Goal: Task Accomplishment & Management: Complete application form

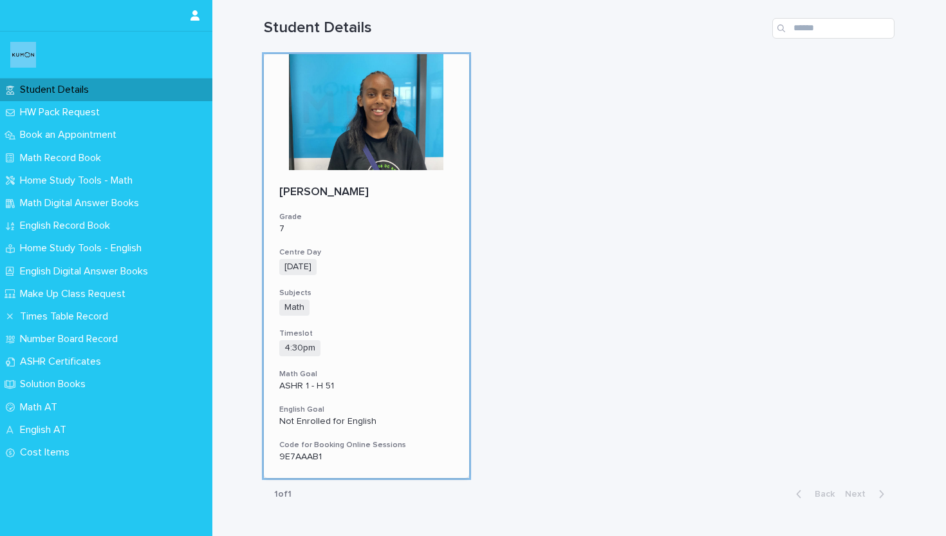
scroll to position [65, 0]
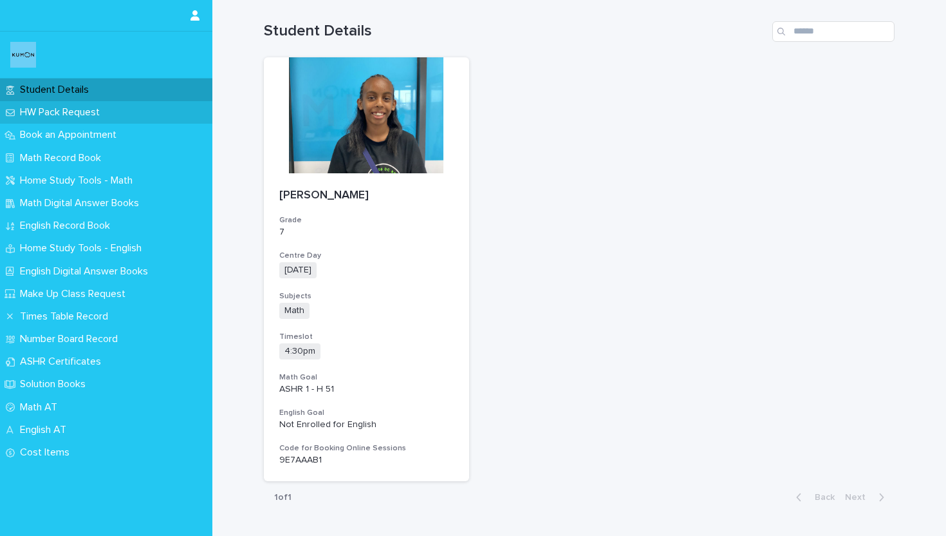
click at [112, 121] on div "HW Pack Request" at bounding box center [106, 112] width 212 height 23
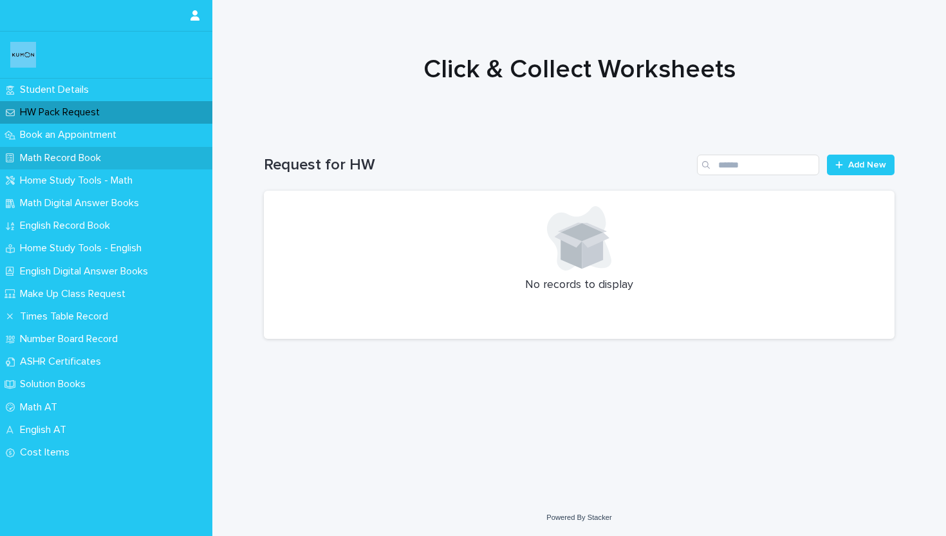
click at [124, 152] on div "Math Record Book" at bounding box center [106, 158] width 212 height 23
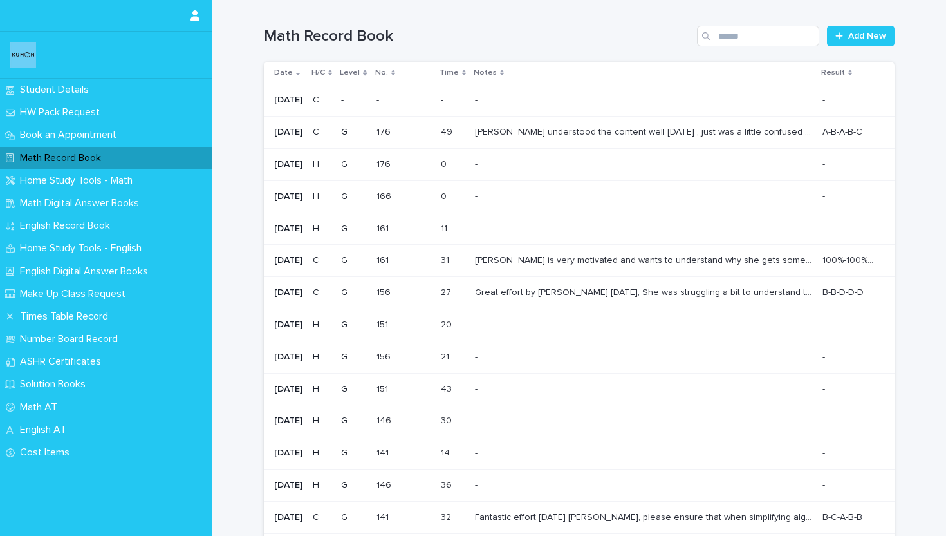
click at [408, 92] on div "- -" at bounding box center [404, 99] width 54 height 21
click at [565, 122] on div "[PERSON_NAME] understood the content well [DATE] , just was a little confused w…" at bounding box center [643, 132] width 337 height 21
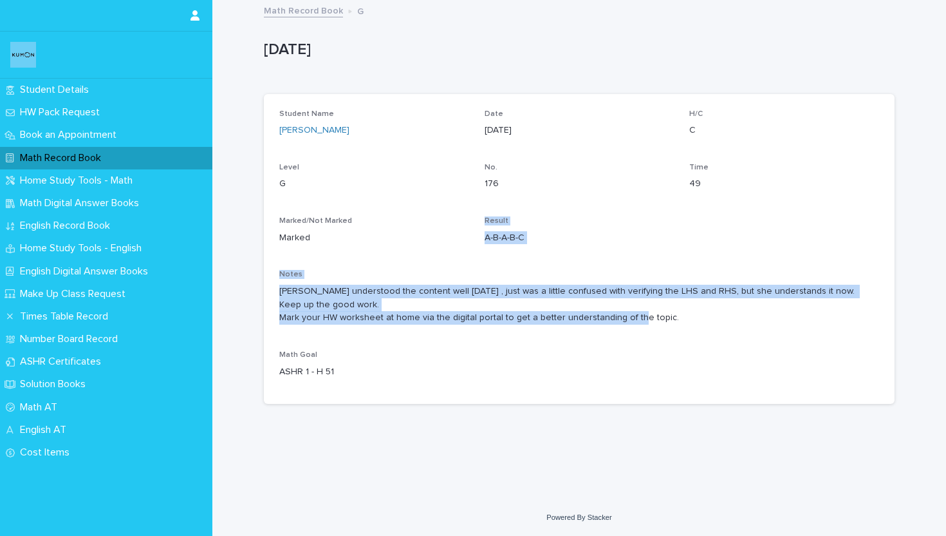
drag, startPoint x: 413, startPoint y: 256, endPoint x: 488, endPoint y: 284, distance: 79.6
click at [488, 284] on div "Student Name [PERSON_NAME] Date [DATE] H/C C Level G No. 176 Time 49 Marked/Not…" at bounding box center [579, 248] width 600 height 279
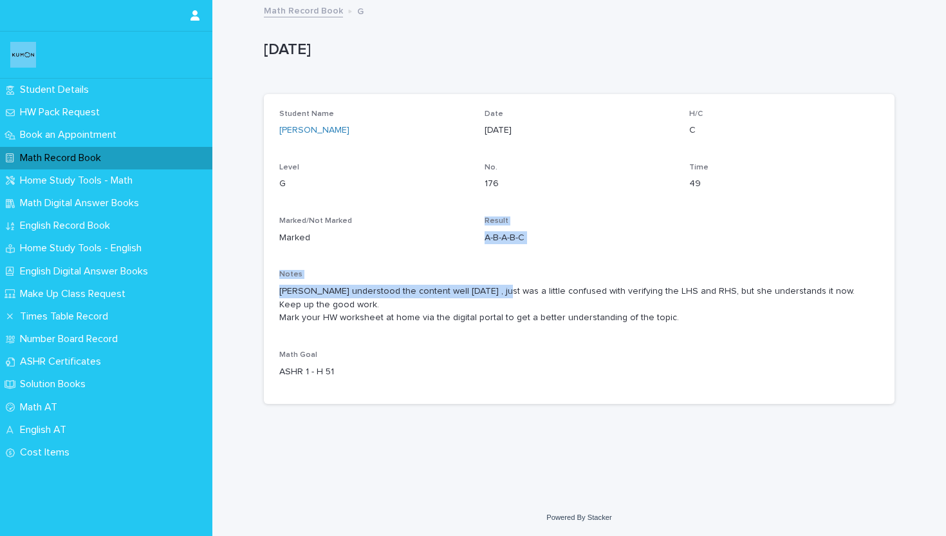
click at [487, 267] on div "Student Name [PERSON_NAME] Date [DATE] H/C C Level G No. 176 Time 49 Marked/Not…" at bounding box center [579, 248] width 600 height 279
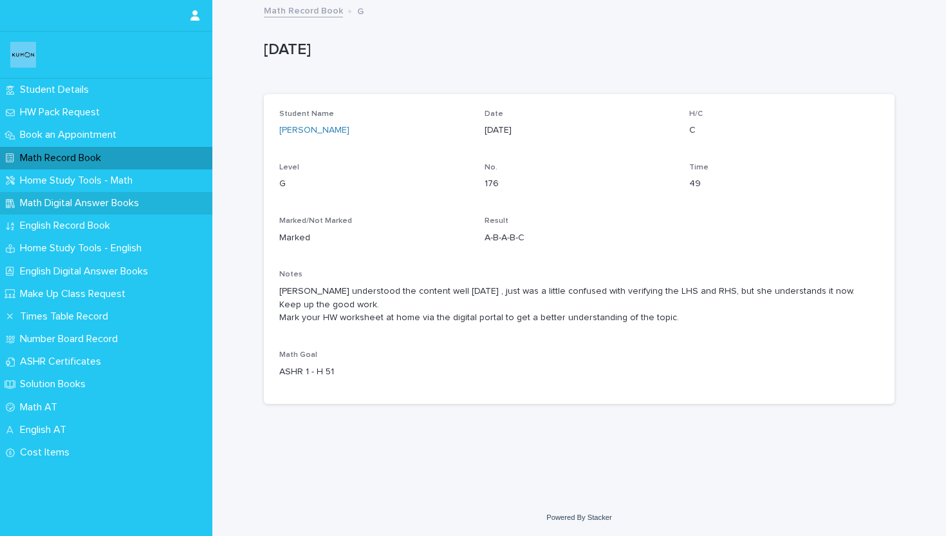
click at [101, 205] on p "Math Digital Answer Books" at bounding box center [82, 203] width 135 height 12
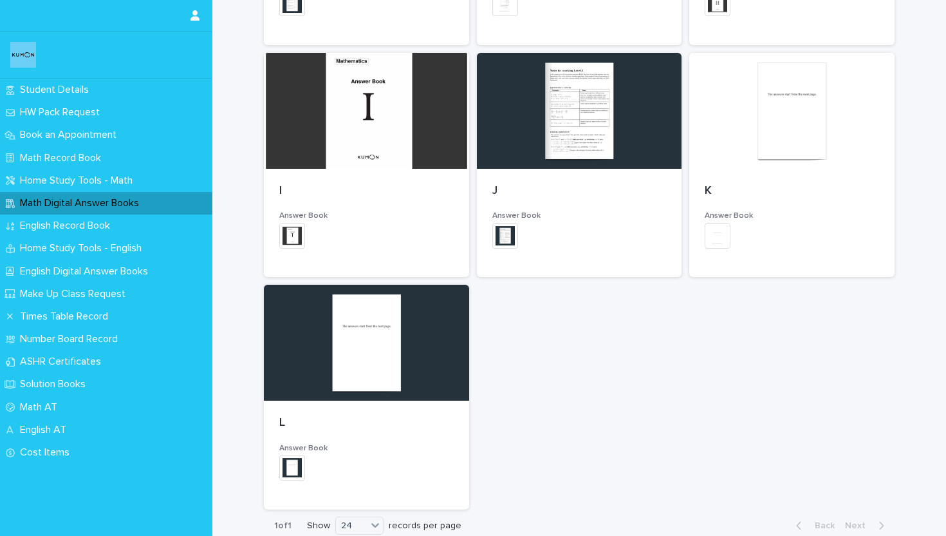
scroll to position [847, 0]
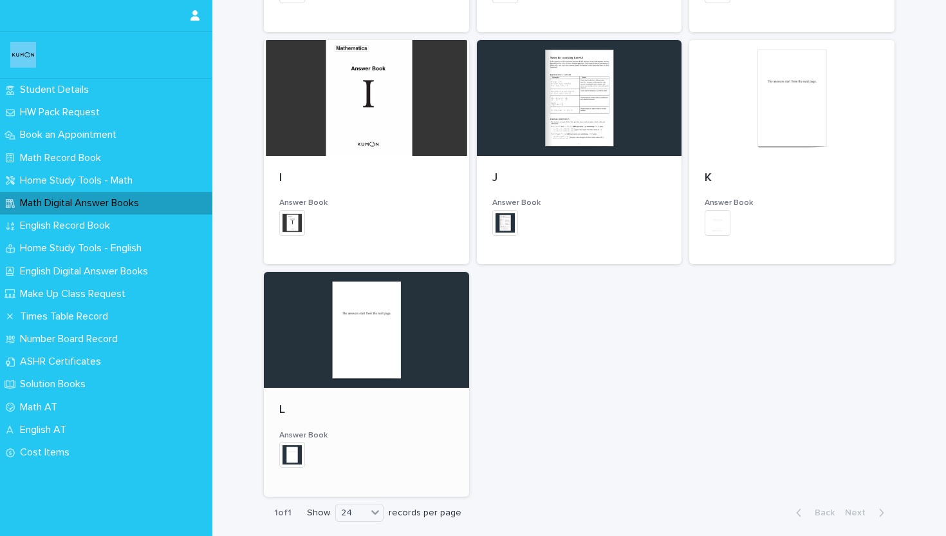
click at [388, 339] on div at bounding box center [366, 330] width 205 height 116
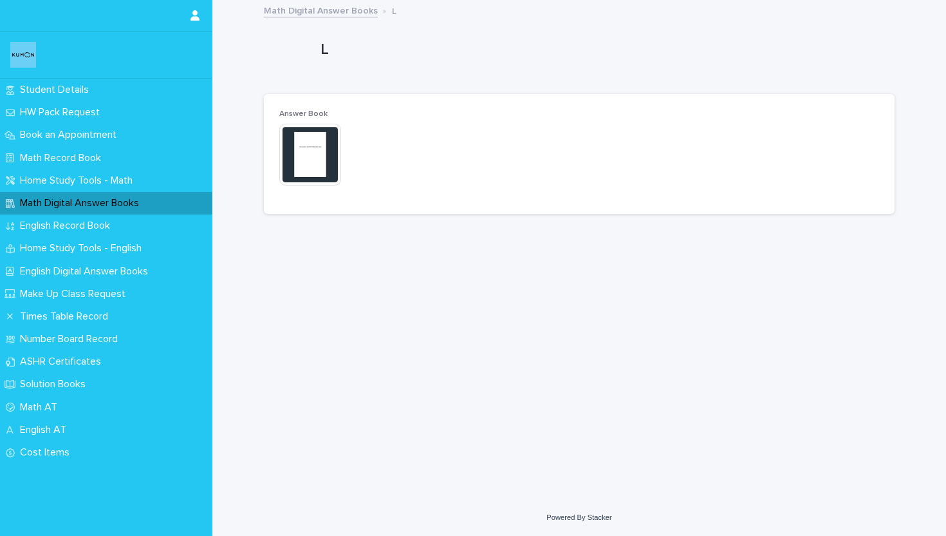
click at [325, 146] on img at bounding box center [310, 155] width 62 height 62
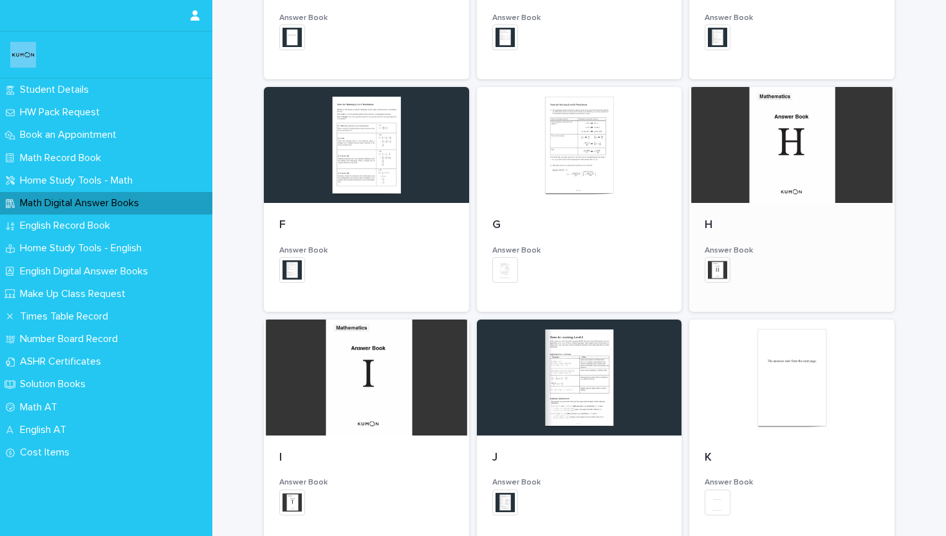
scroll to position [581, 0]
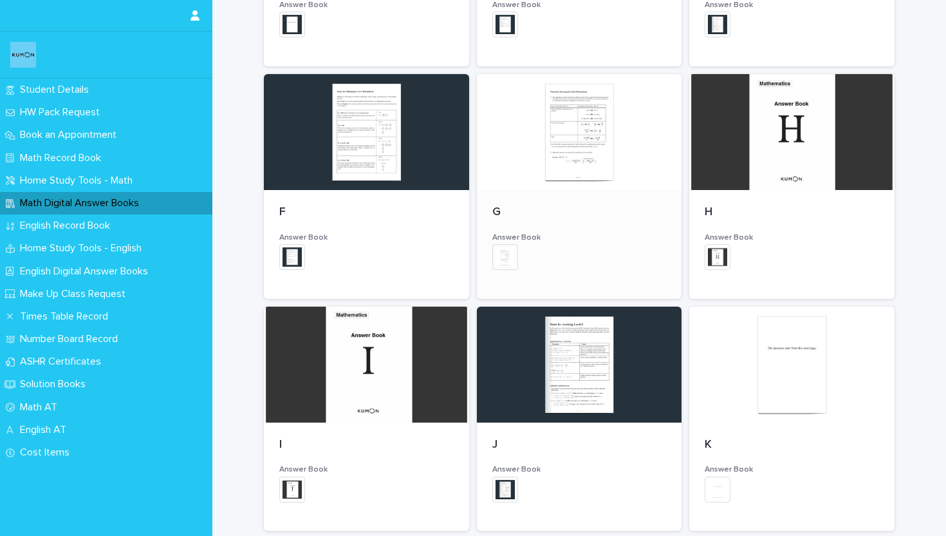
click at [613, 165] on div at bounding box center [579, 132] width 205 height 116
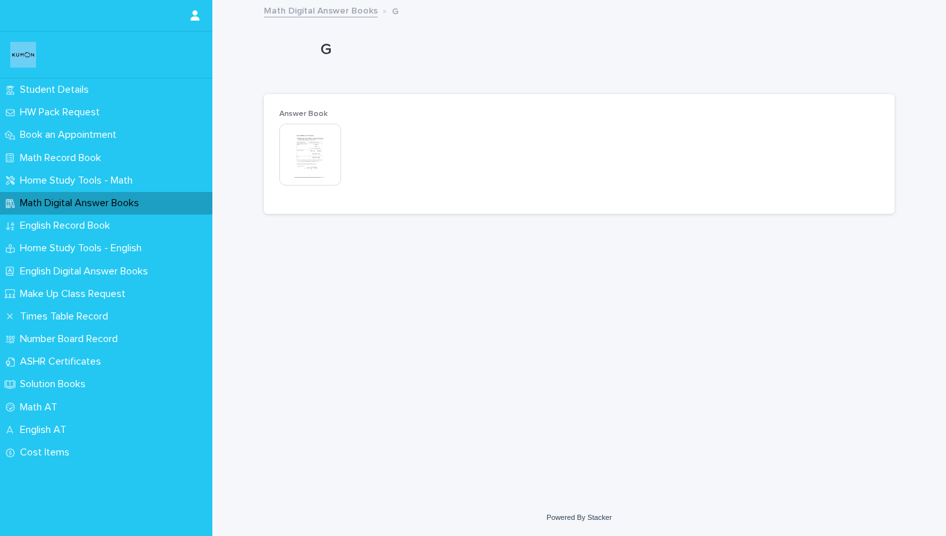
click at [304, 170] on img at bounding box center [310, 155] width 62 height 62
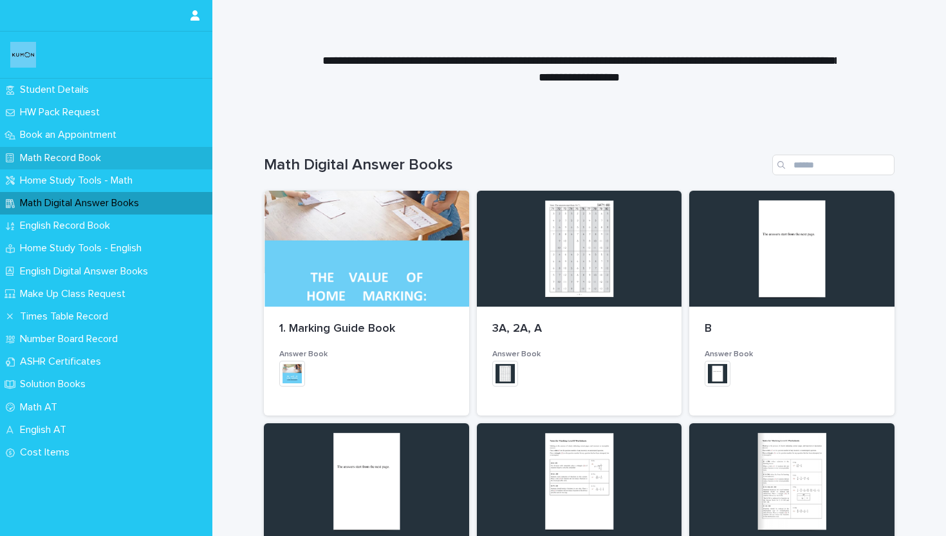
click at [72, 160] on p "Math Record Book" at bounding box center [63, 158] width 97 height 12
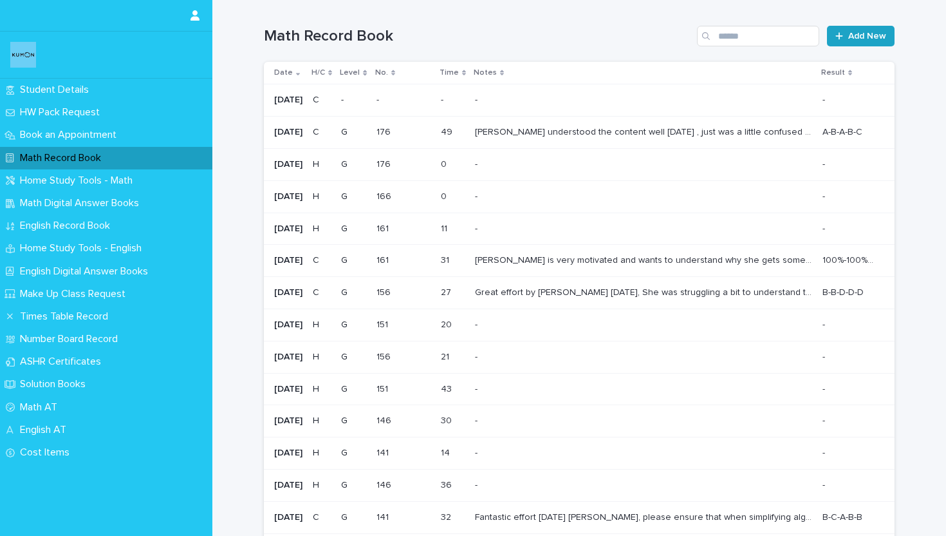
click at [873, 30] on link "Add New" at bounding box center [861, 36] width 68 height 21
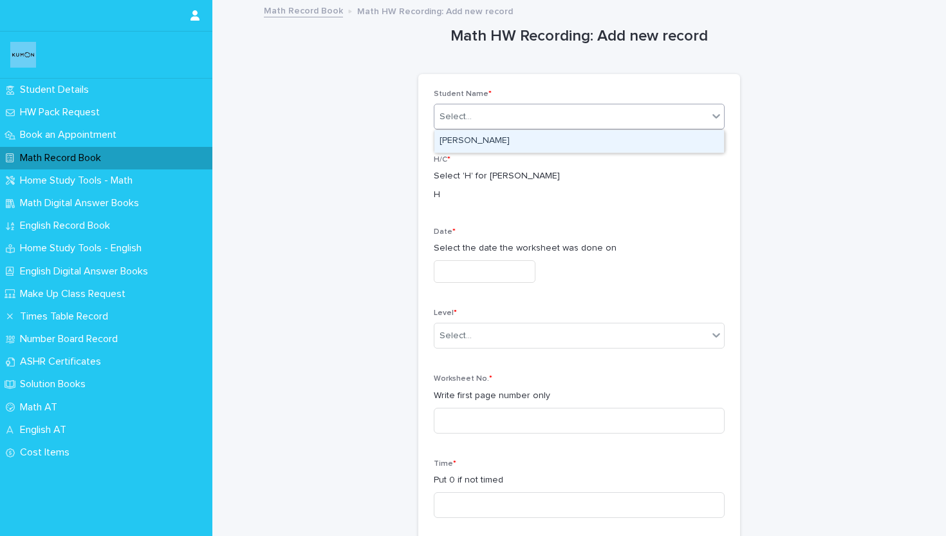
click at [568, 115] on div "Select..." at bounding box center [572, 116] width 274 height 21
click at [549, 143] on div "[PERSON_NAME]" at bounding box center [580, 141] width 290 height 23
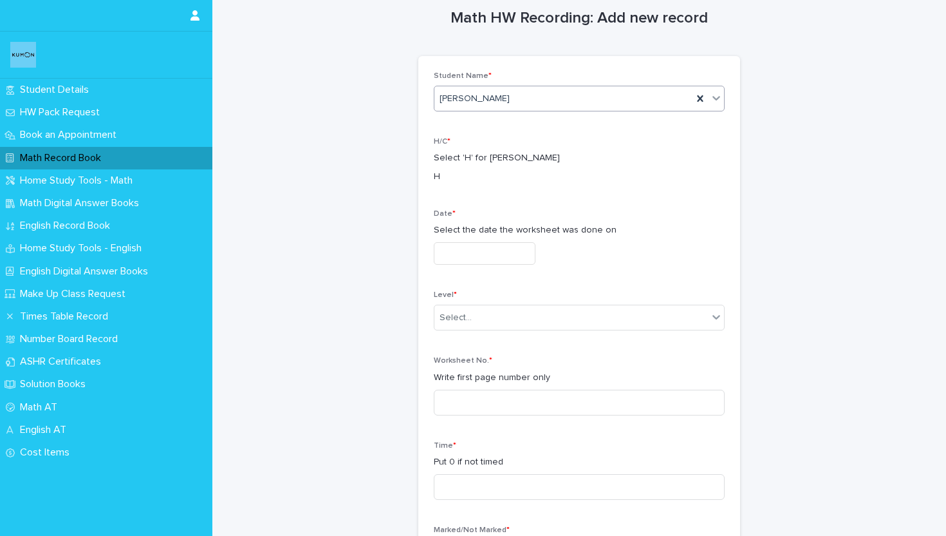
scroll to position [28, 0]
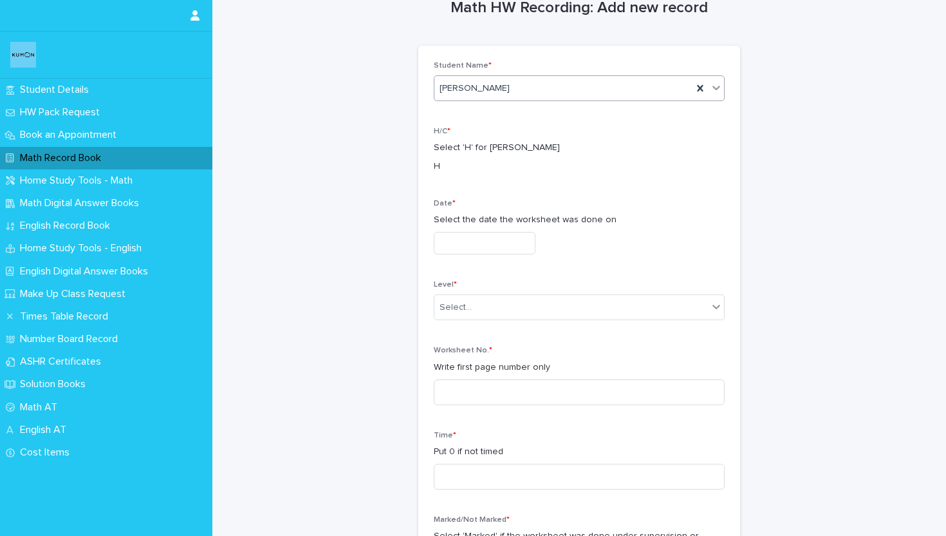
click at [440, 163] on p "H" at bounding box center [579, 167] width 291 height 14
click at [436, 168] on p "H" at bounding box center [579, 167] width 291 height 14
drag, startPoint x: 441, startPoint y: 167, endPoint x: 412, endPoint y: 167, distance: 29.0
click at [469, 148] on p "Select 'H' for [PERSON_NAME]" at bounding box center [579, 148] width 291 height 14
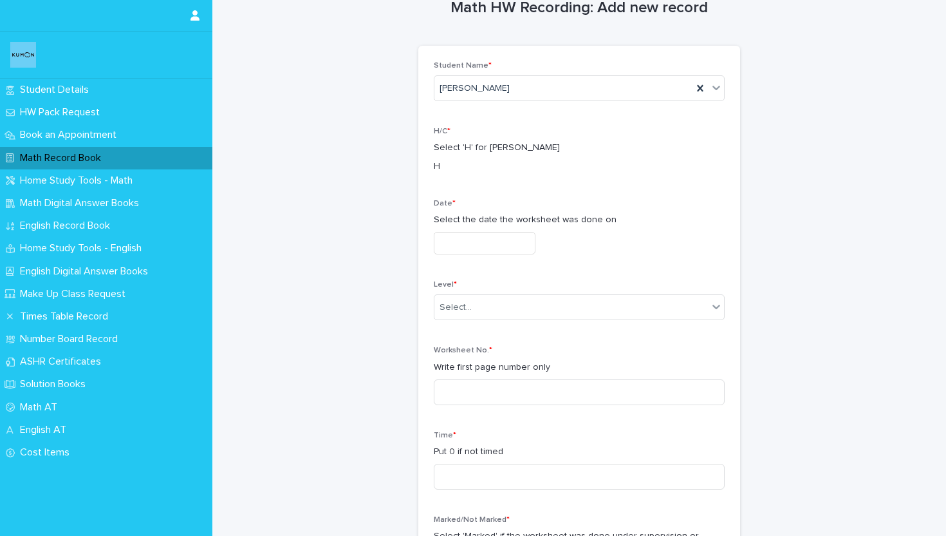
click at [473, 148] on p "Select 'H' for [PERSON_NAME]" at bounding box center [579, 148] width 291 height 14
click at [494, 236] on input "text" at bounding box center [485, 243] width 102 height 23
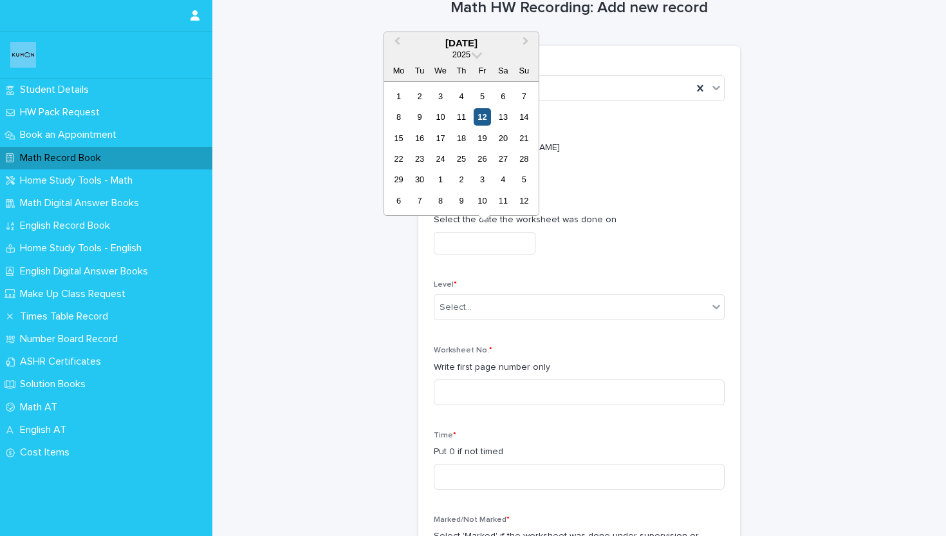
click at [483, 111] on div "12" at bounding box center [482, 116] width 17 height 17
type input "**********"
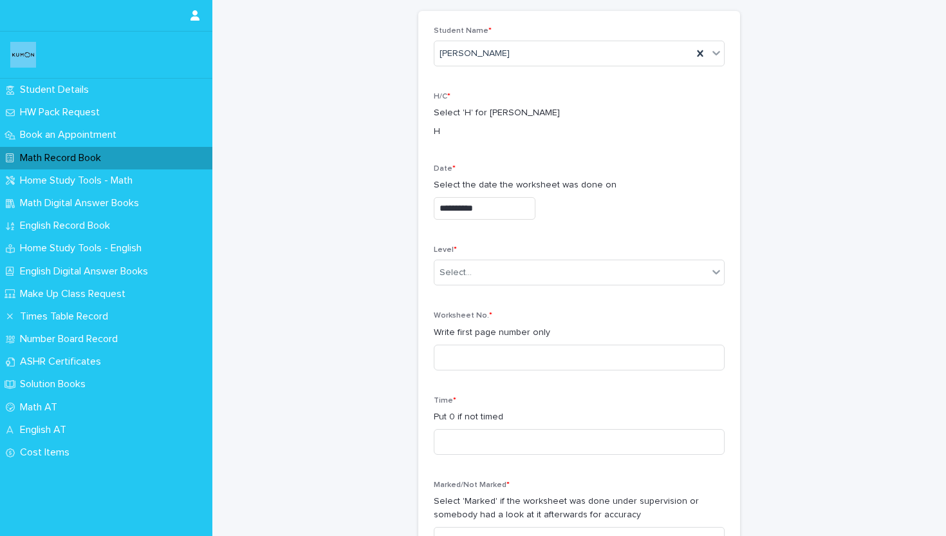
scroll to position [76, 0]
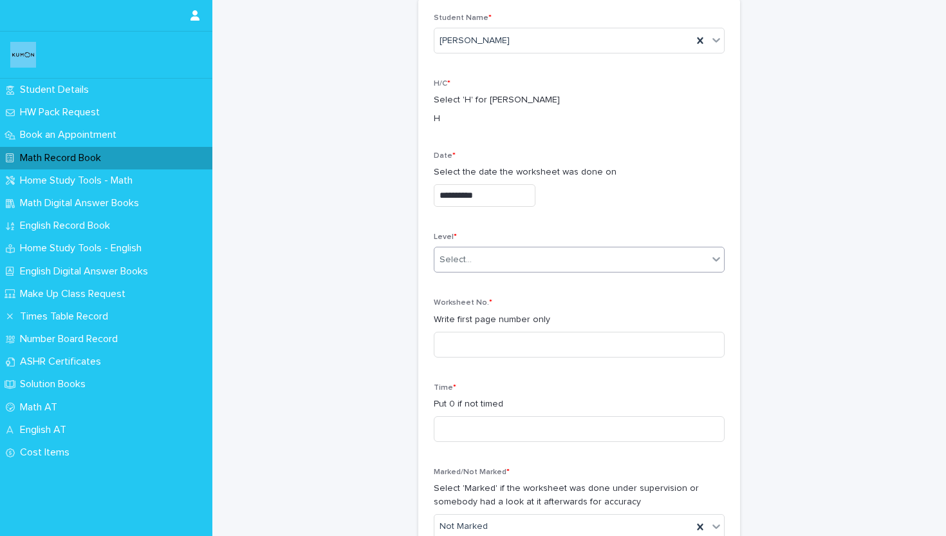
click at [520, 255] on div "Select..." at bounding box center [572, 259] width 274 height 21
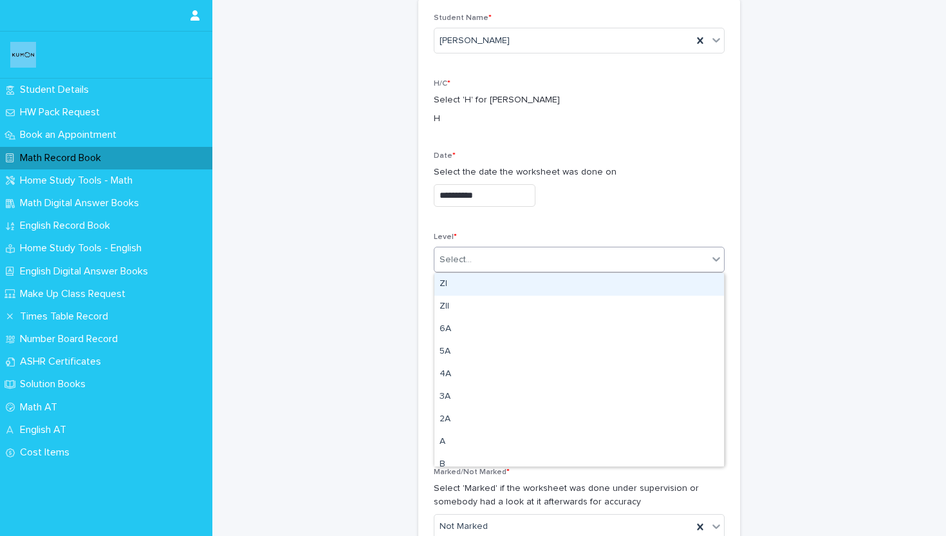
type input "*"
click at [488, 282] on div "G" at bounding box center [580, 284] width 290 height 23
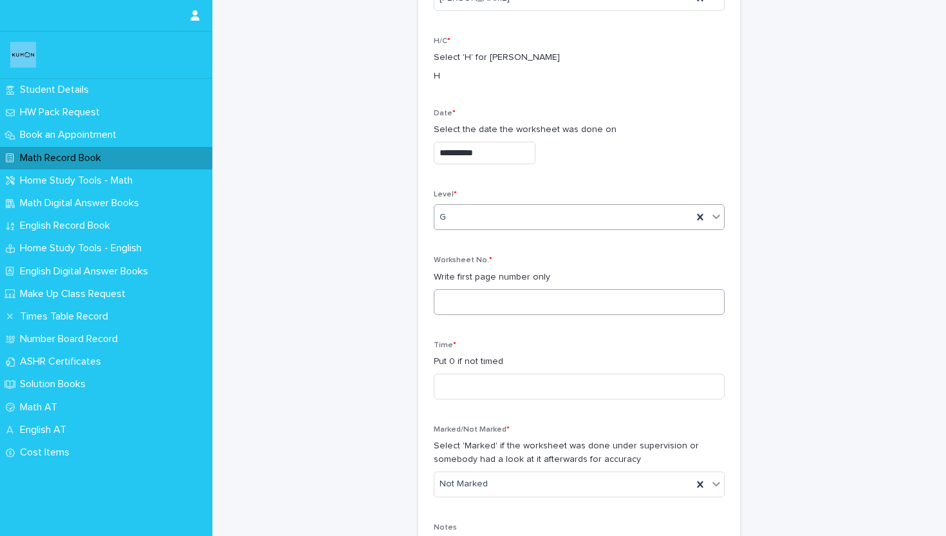
scroll to position [123, 0]
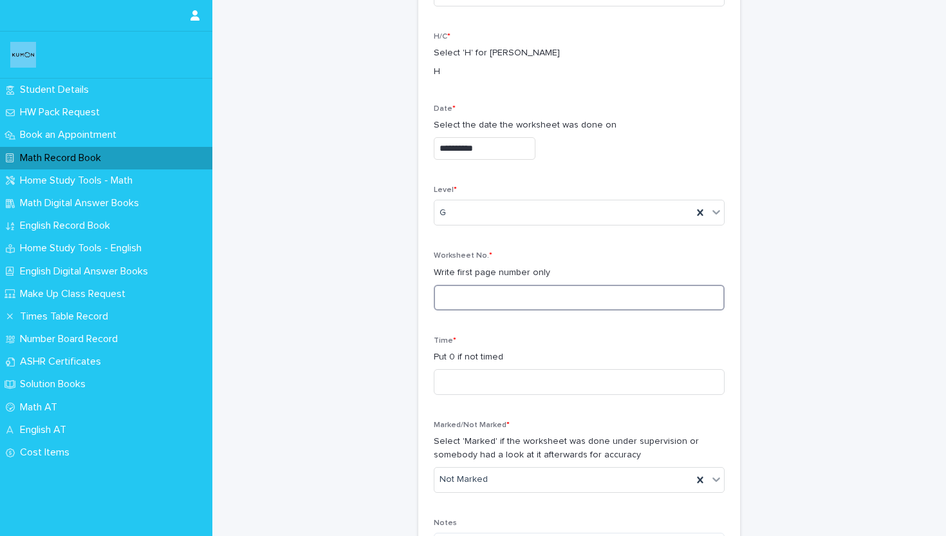
click at [486, 304] on input at bounding box center [579, 298] width 291 height 26
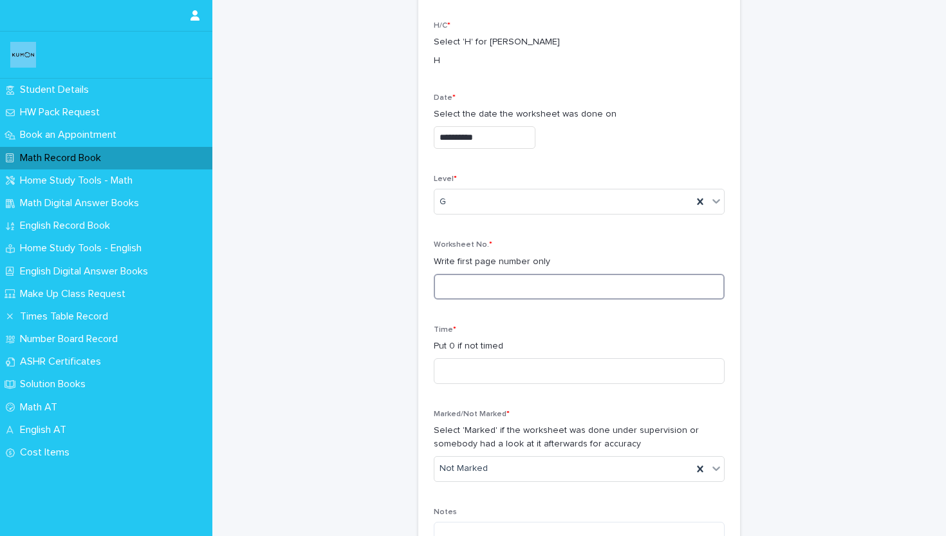
scroll to position [135, 0]
type input "***"
click at [511, 374] on input at bounding box center [579, 370] width 291 height 26
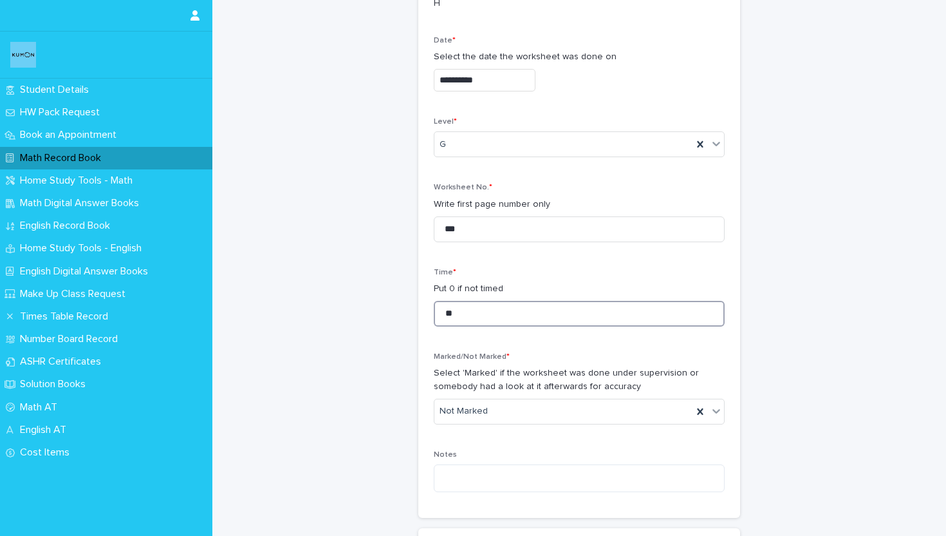
scroll to position [192, 0]
type input "**"
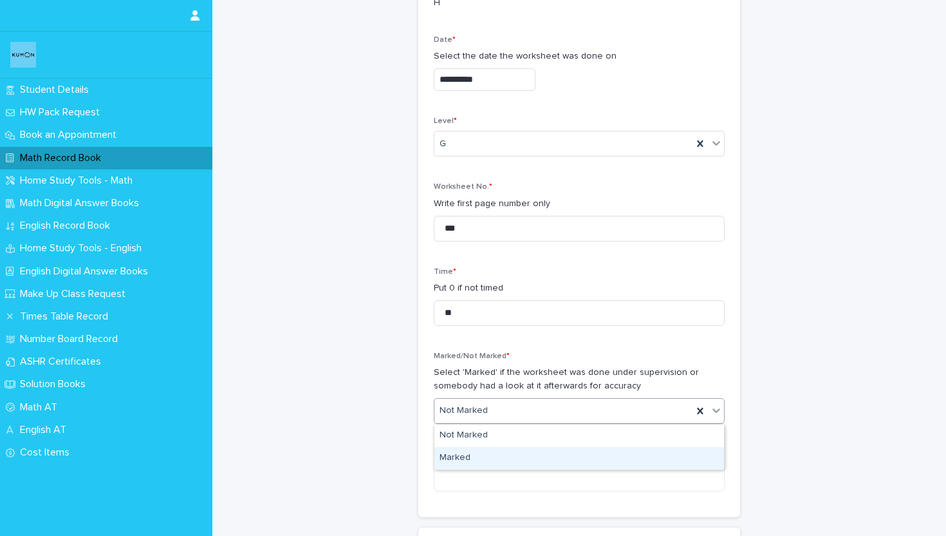
click at [472, 457] on div "Marked" at bounding box center [580, 458] width 290 height 23
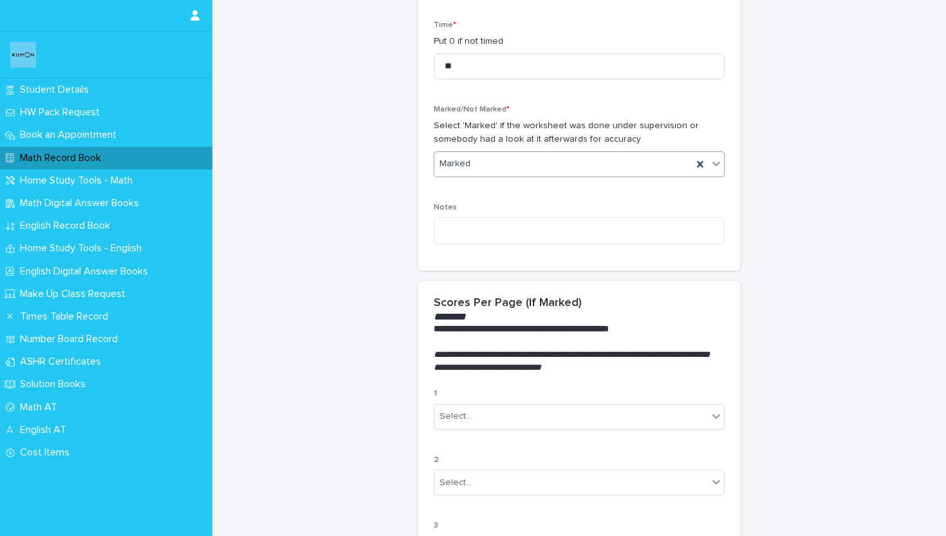
scroll to position [459, 0]
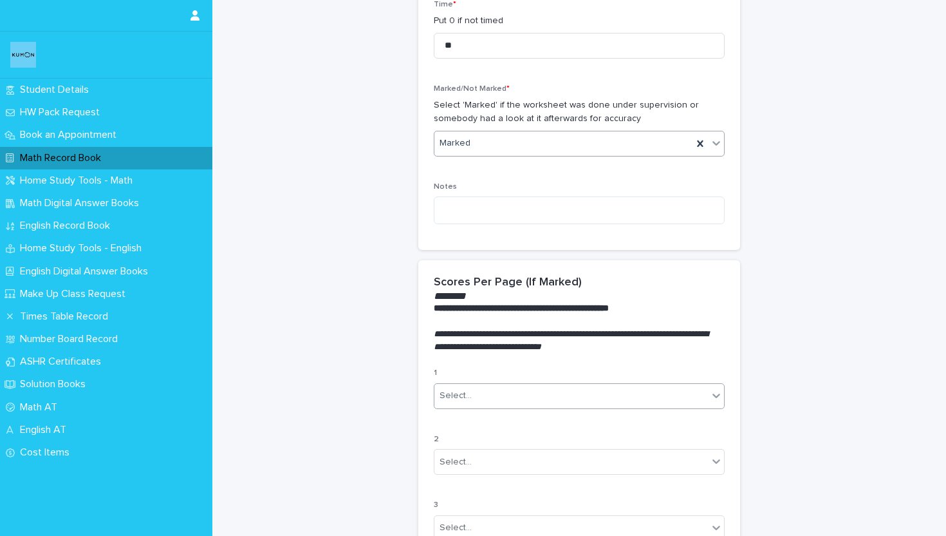
click at [462, 393] on div "Select..." at bounding box center [456, 396] width 32 height 14
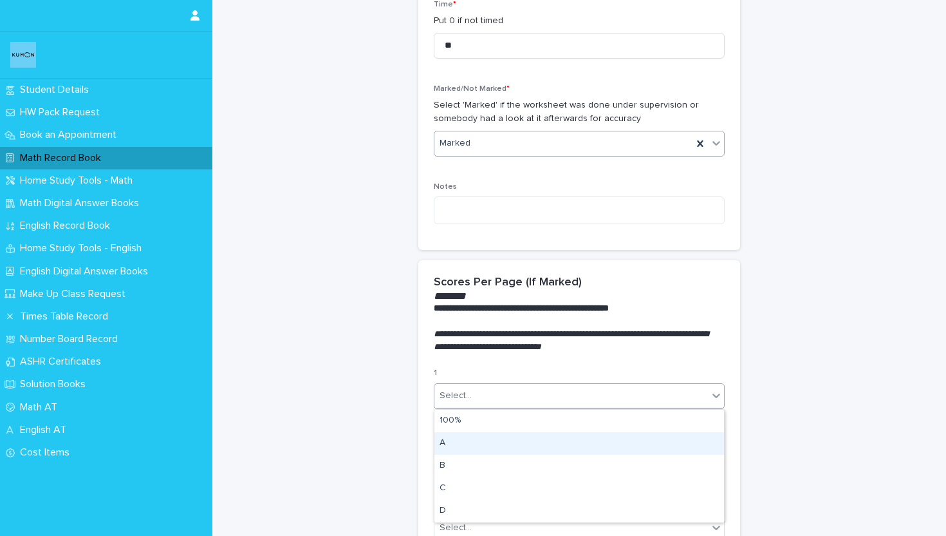
click at [457, 436] on div "A" at bounding box center [580, 443] width 290 height 23
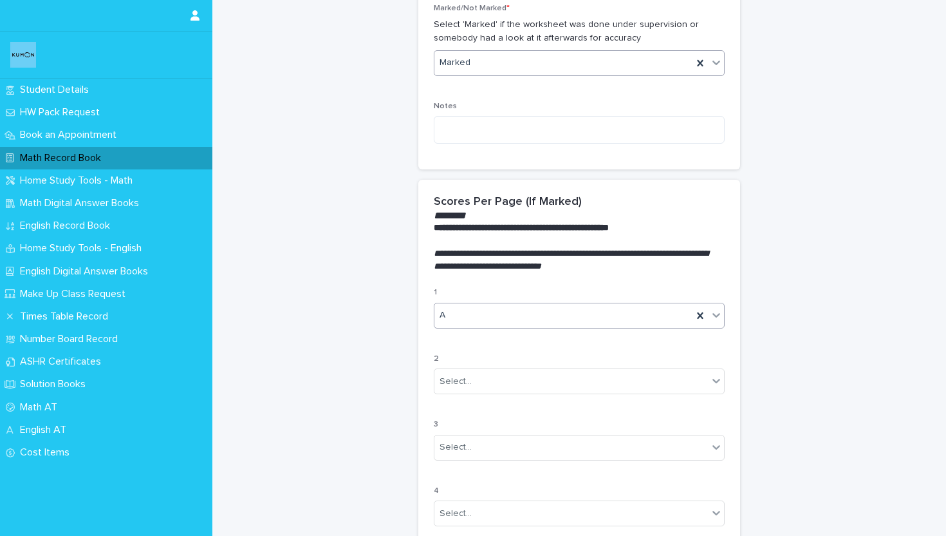
scroll to position [541, 0]
click at [462, 386] on div "Select..." at bounding box center [572, 380] width 274 height 21
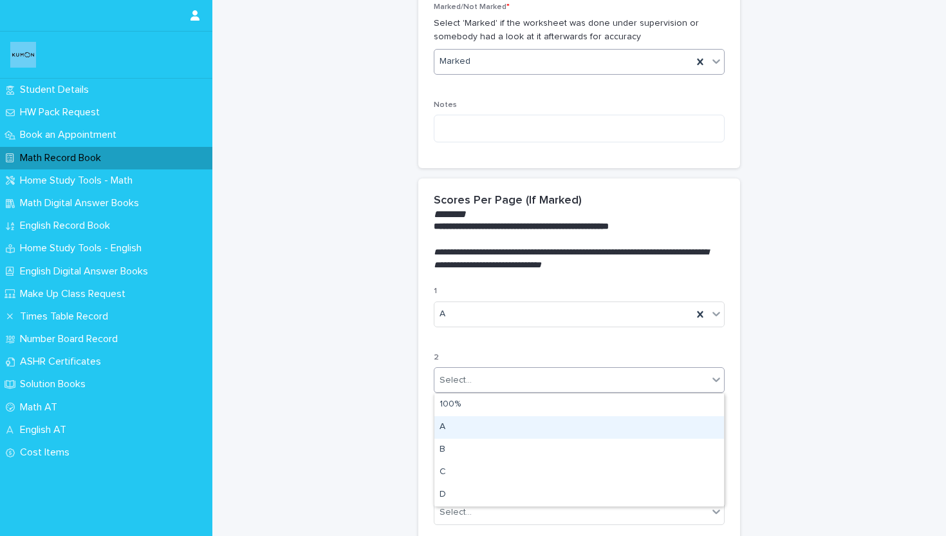
click at [456, 422] on div "A" at bounding box center [580, 427] width 290 height 23
click at [456, 436] on div "Select..." at bounding box center [572, 445] width 274 height 21
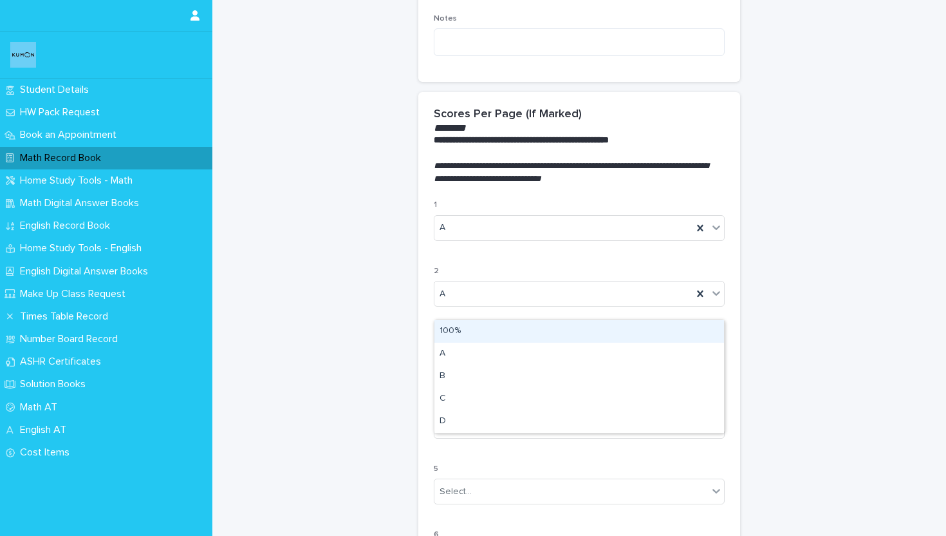
scroll to position [630, 0]
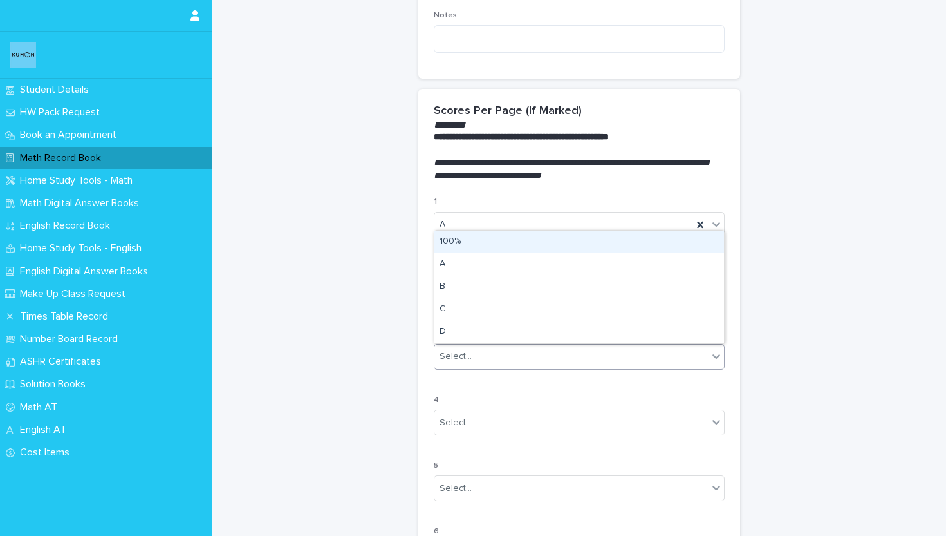
click at [453, 239] on div "100%" at bounding box center [580, 241] width 290 height 23
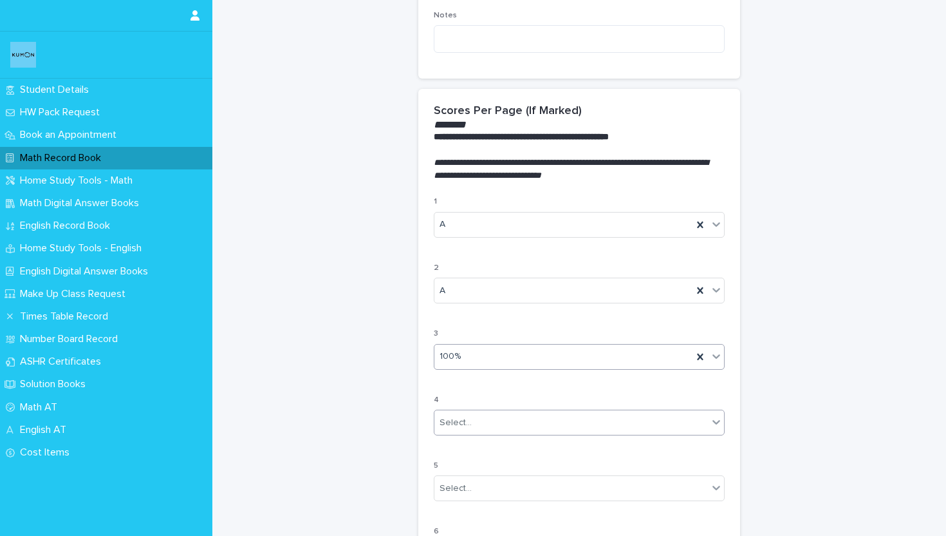
click at [485, 420] on div "Select..." at bounding box center [572, 422] width 274 height 21
click at [480, 442] on div "100%" at bounding box center [580, 447] width 290 height 23
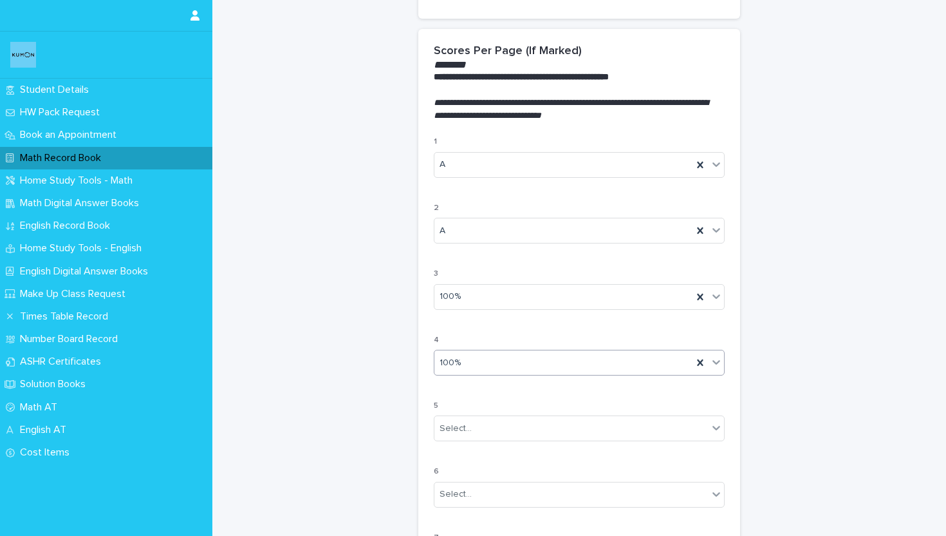
scroll to position [693, 0]
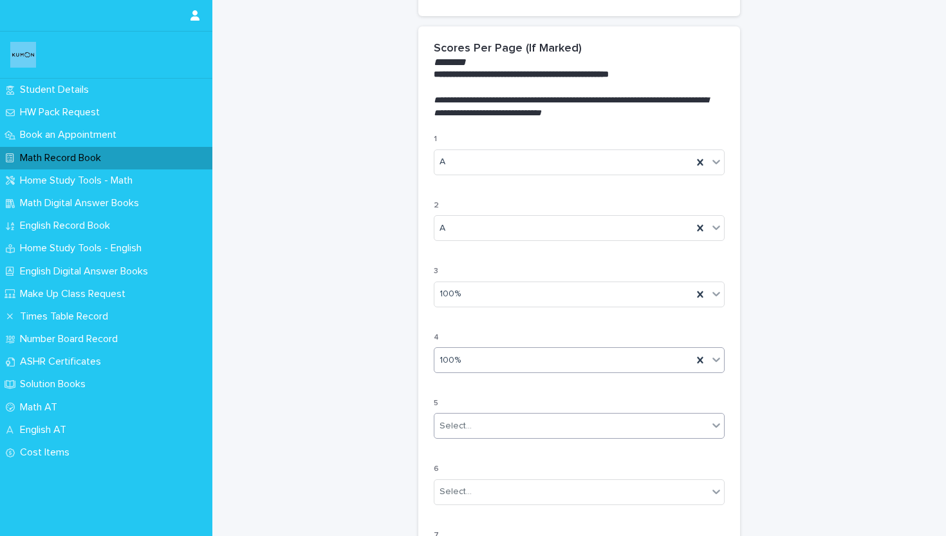
click at [475, 426] on div "Select..." at bounding box center [572, 425] width 274 height 21
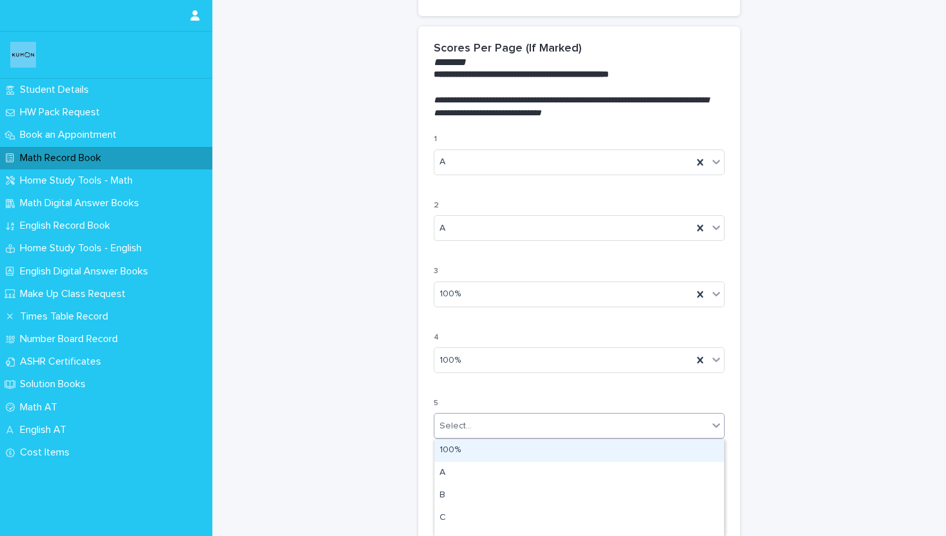
click at [465, 457] on div "100%" at bounding box center [580, 450] width 290 height 23
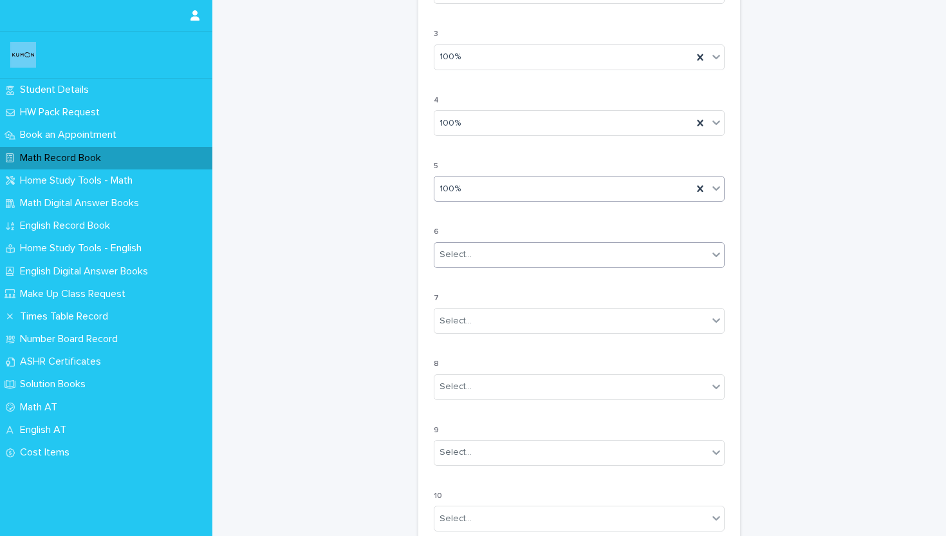
scroll to position [1083, 0]
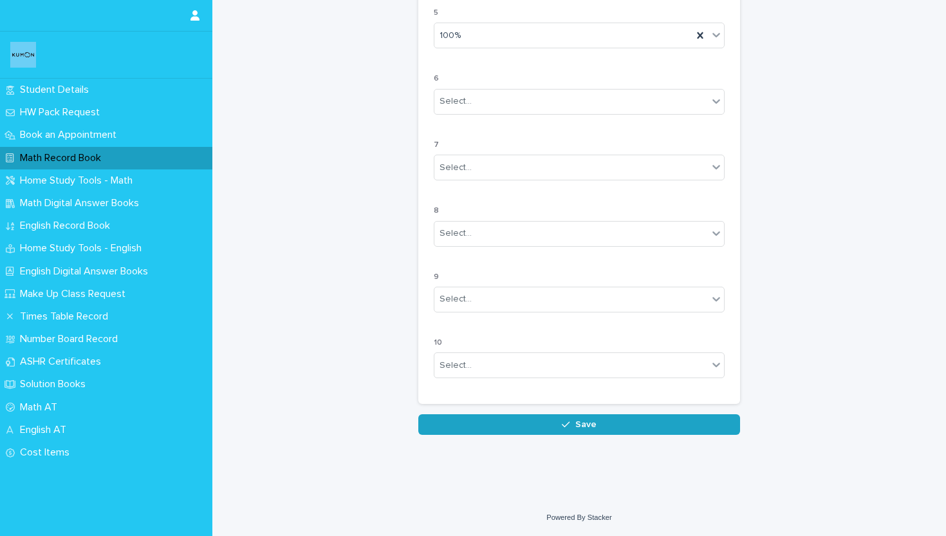
click at [503, 426] on button "Save" at bounding box center [579, 424] width 322 height 21
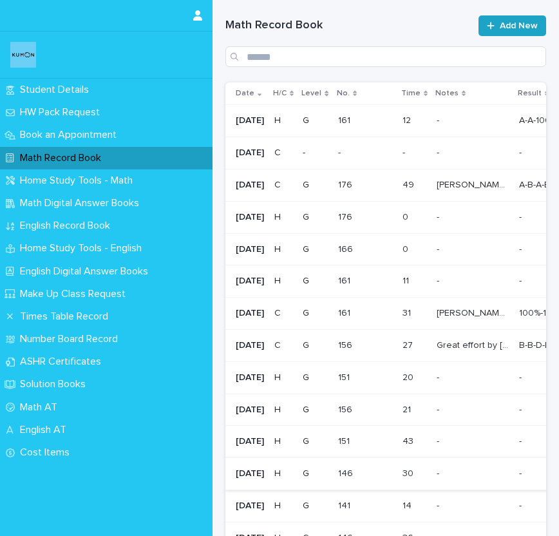
click at [525, 21] on link "Add New" at bounding box center [512, 25] width 68 height 21
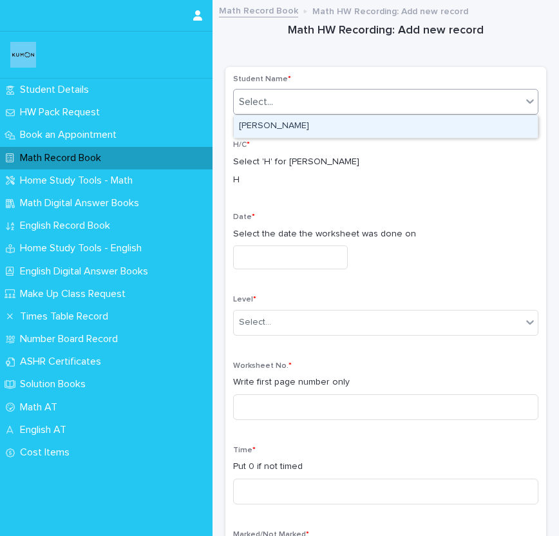
click at [362, 103] on div "Select..." at bounding box center [378, 101] width 288 height 21
click at [358, 128] on div "[PERSON_NAME]" at bounding box center [386, 126] width 304 height 23
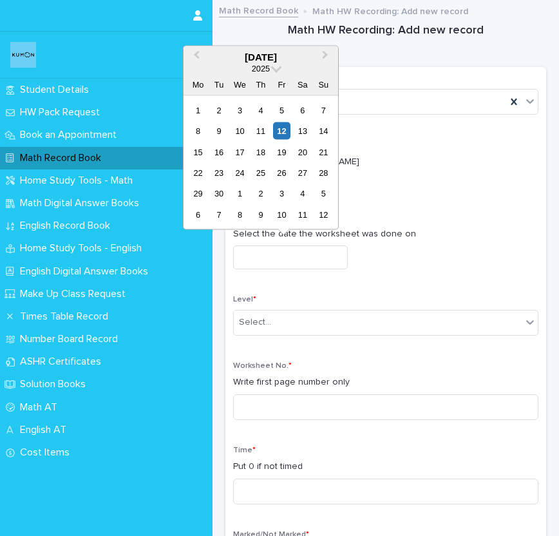
click at [303, 258] on input "text" at bounding box center [290, 257] width 115 height 24
click at [431, 85] on div "Student Name * [PERSON_NAME]" at bounding box center [385, 100] width 305 height 50
click at [289, 254] on input "text" at bounding box center [290, 257] width 115 height 24
click at [408, 155] on p "Select 'H' for [PERSON_NAME]" at bounding box center [385, 162] width 305 height 14
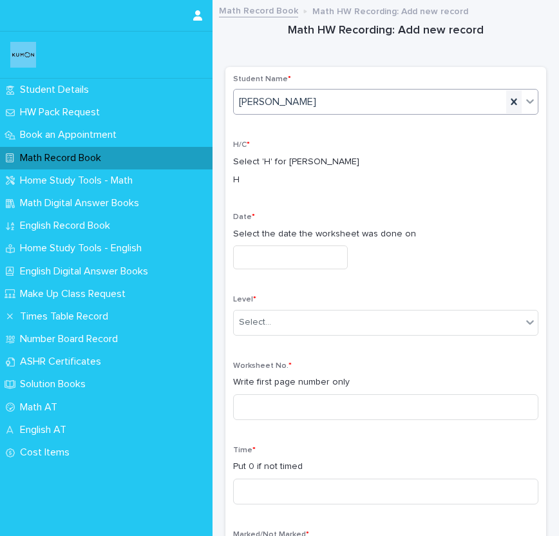
click at [511, 107] on icon at bounding box center [513, 101] width 13 height 13
